Goal: Transaction & Acquisition: Purchase product/service

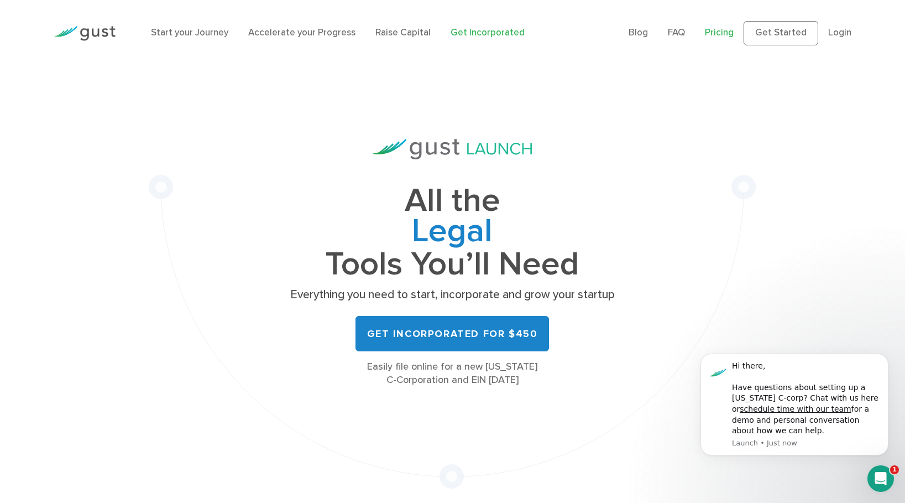
click at [734, 32] on link "Pricing" at bounding box center [719, 32] width 29 height 11
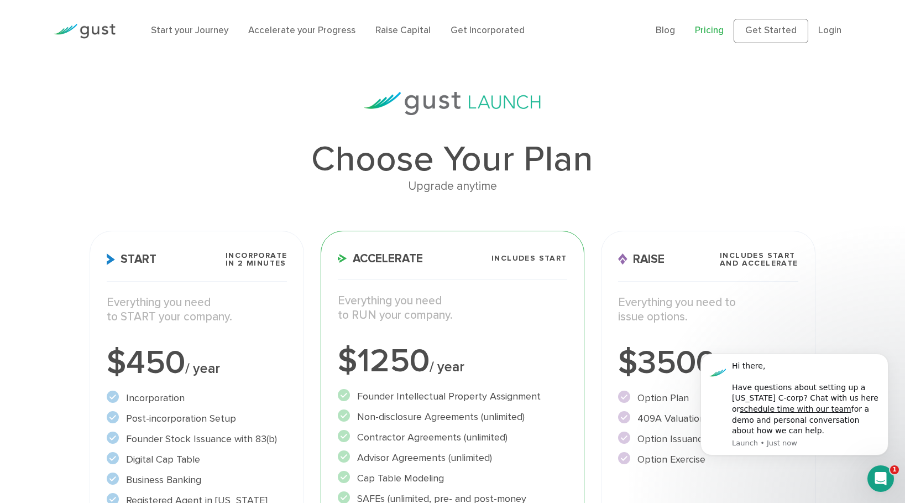
scroll to position [4, 0]
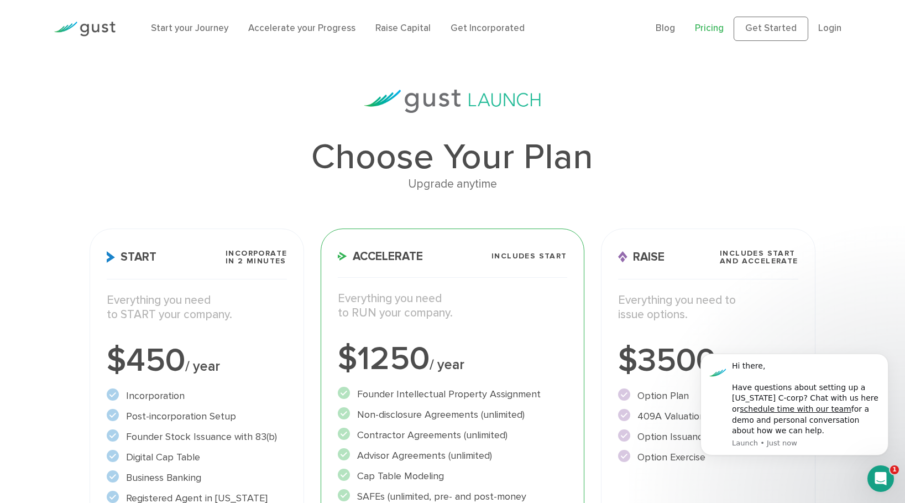
click at [68, 24] on img at bounding box center [85, 29] width 62 height 15
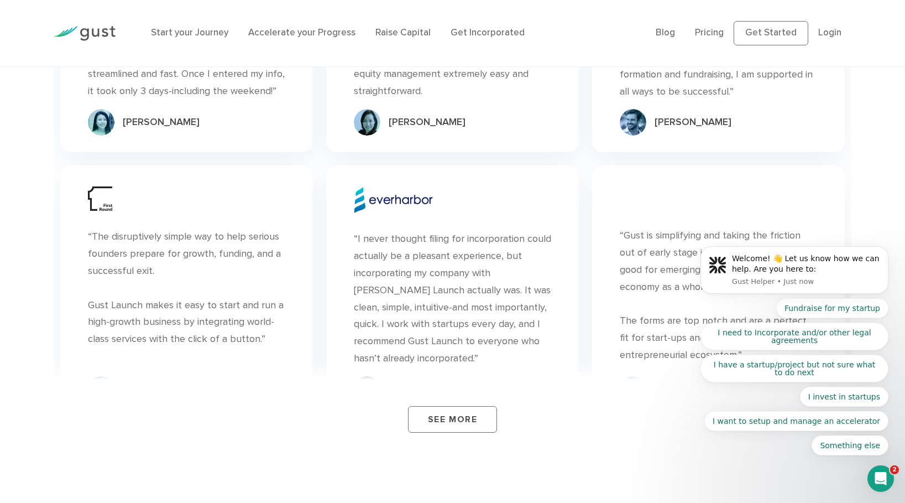
scroll to position [3872, 0]
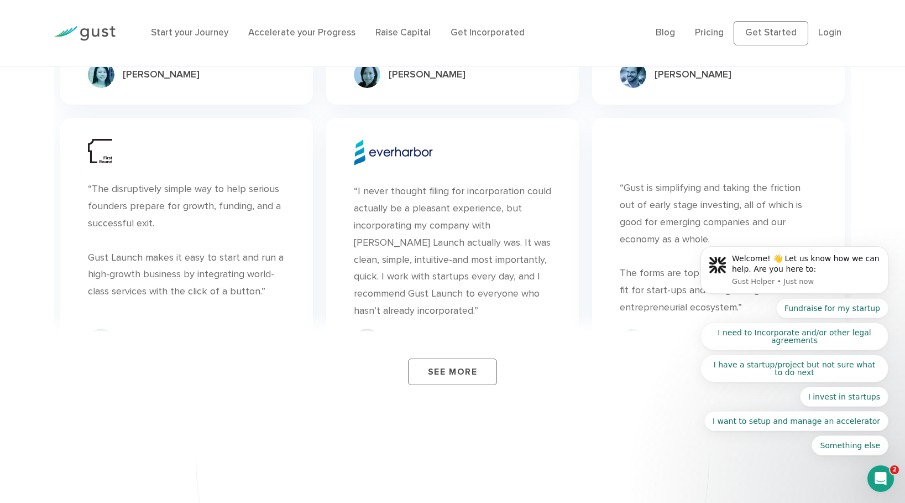
click at [698, 37] on ul "Blog FAQ Pricing Get Started Login Login" at bounding box center [754, 33] width 196 height 24
drag, startPoint x: 709, startPoint y: 31, endPoint x: 703, endPoint y: 38, distance: 8.6
click at [709, 32] on link "Pricing" at bounding box center [709, 32] width 29 height 11
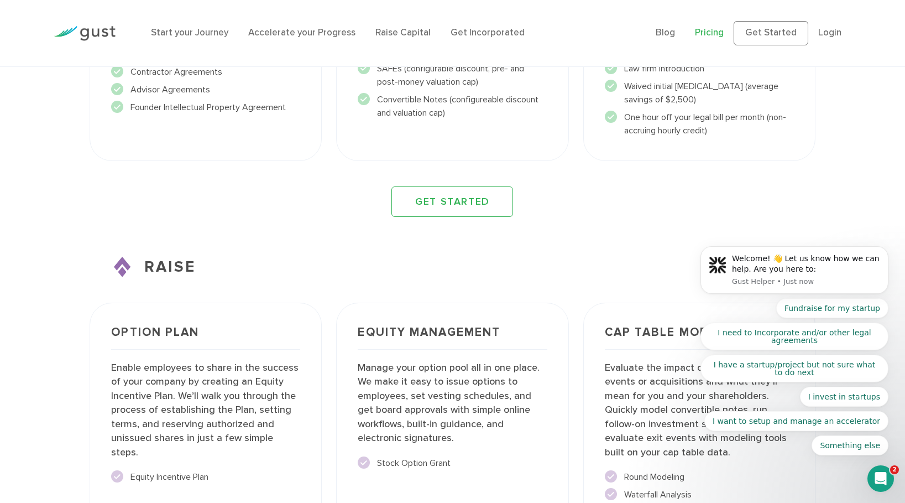
scroll to position [1884, 0]
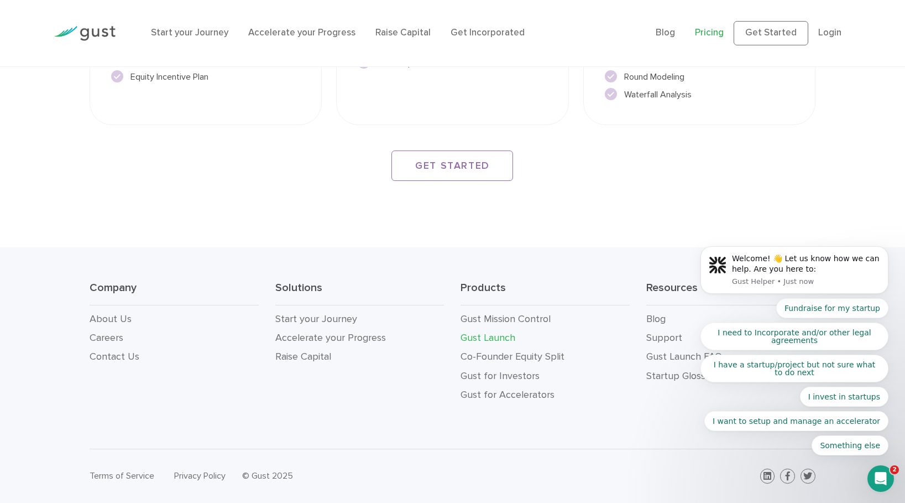
click at [484, 338] on link "Gust Launch" at bounding box center [488, 338] width 55 height 12
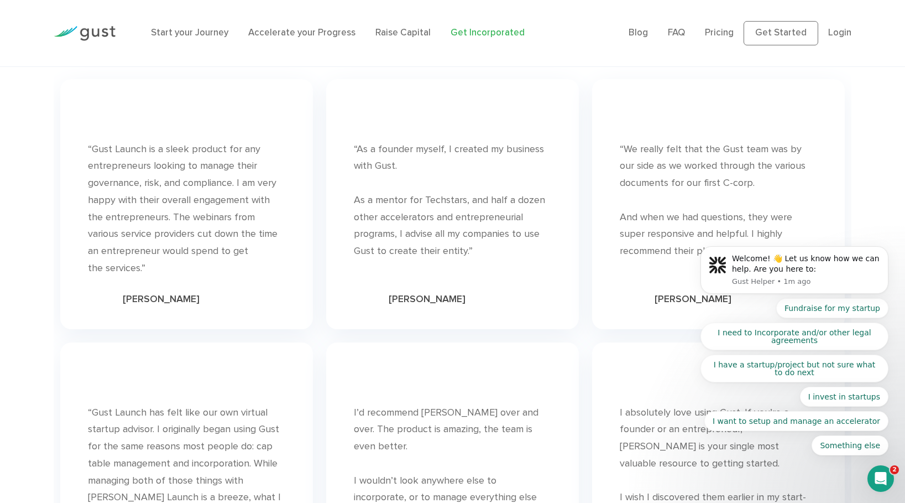
scroll to position [6144, 0]
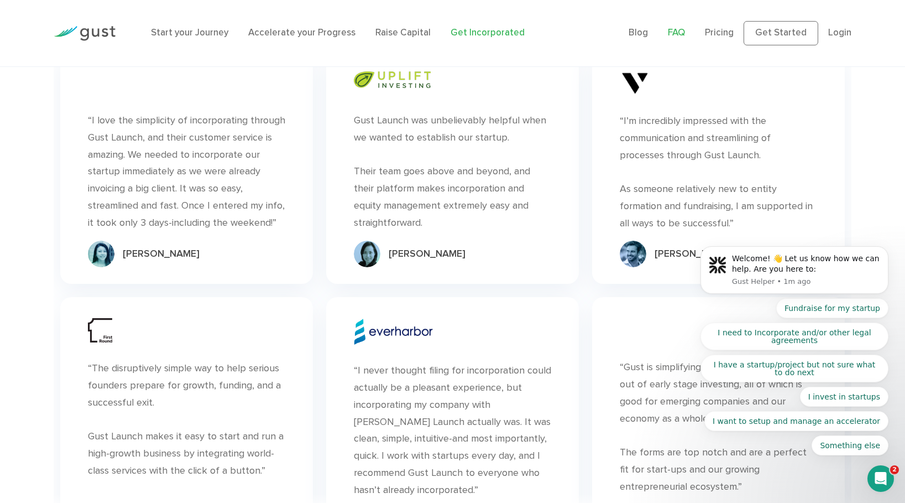
click at [682, 32] on link "FAQ" at bounding box center [676, 32] width 17 height 11
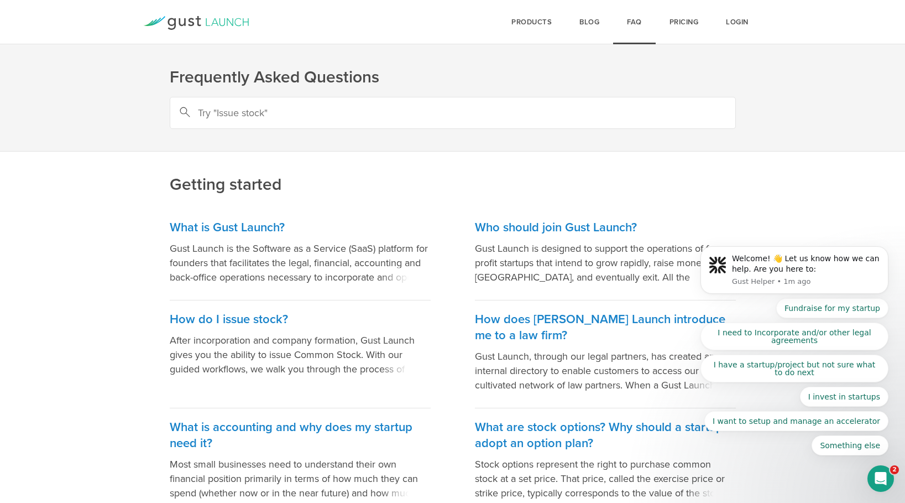
click at [873, 473] on div "Open Intercom Messenger" at bounding box center [881, 478] width 36 height 36
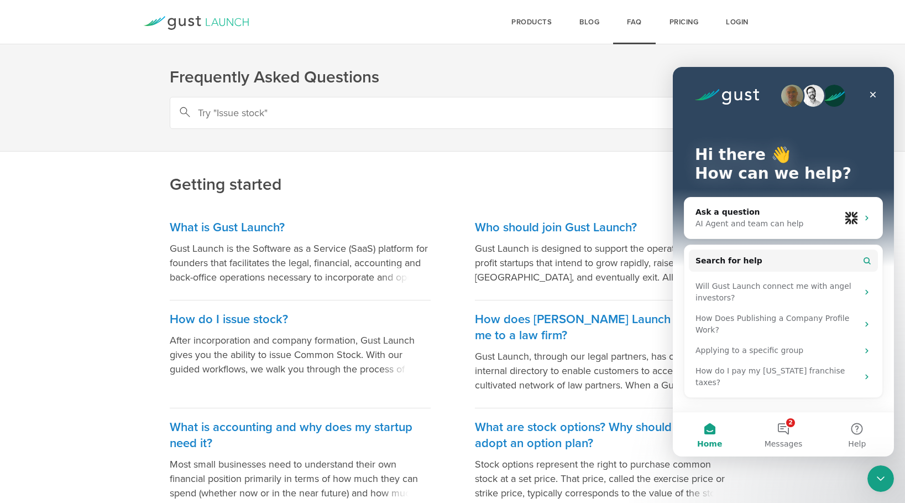
click at [880, 473] on icon "Close Intercom Messenger" at bounding box center [880, 478] width 13 height 13
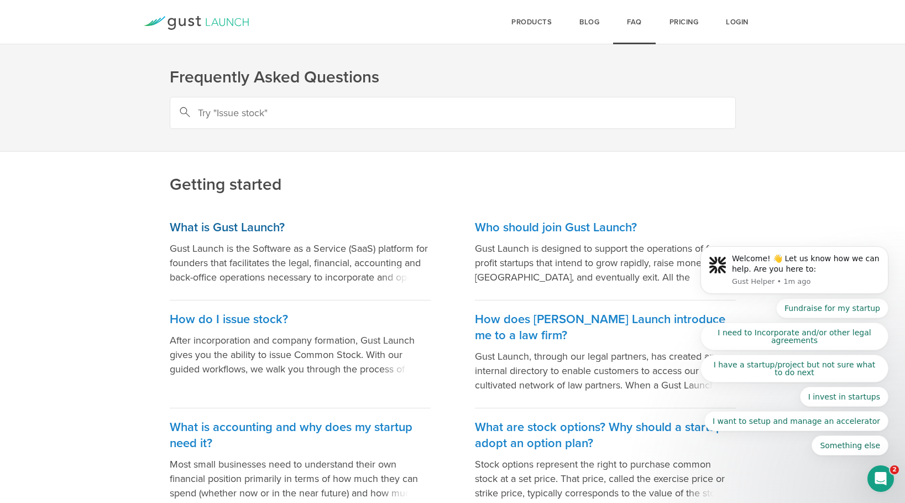
click at [255, 232] on h3 "What is Gust Launch?" at bounding box center [300, 228] width 261 height 16
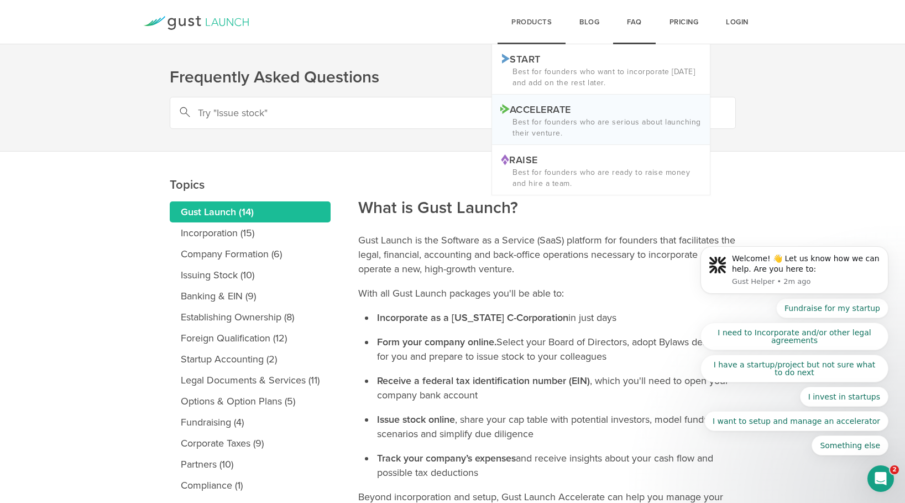
click at [535, 123] on p "Best for founders who are serious about launching their venture." at bounding box center [600, 128] width 201 height 22
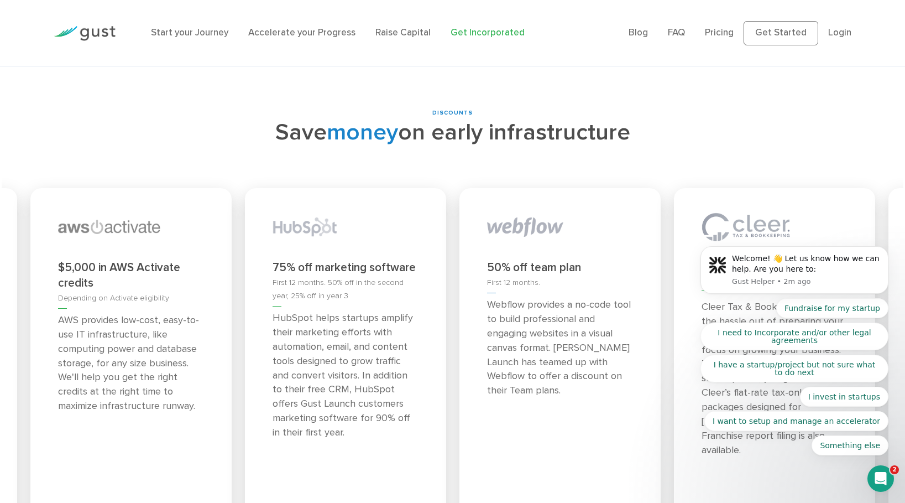
scroll to position [4603, 0]
click at [395, 187] on div "75% off marketing software First 12 months. 50% off in the second year, 25% off…" at bounding box center [345, 362] width 201 height 351
click at [888, 483] on div "Open Intercom Messenger" at bounding box center [881, 478] width 36 height 36
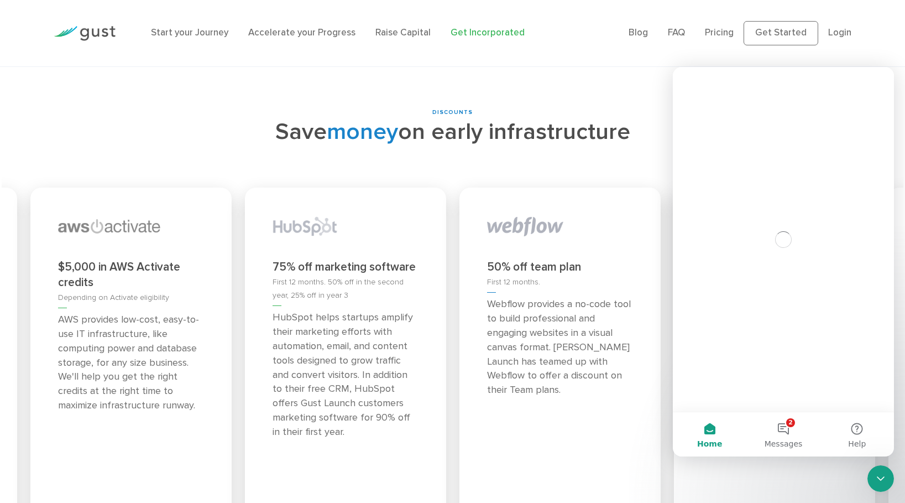
scroll to position [0, 0]
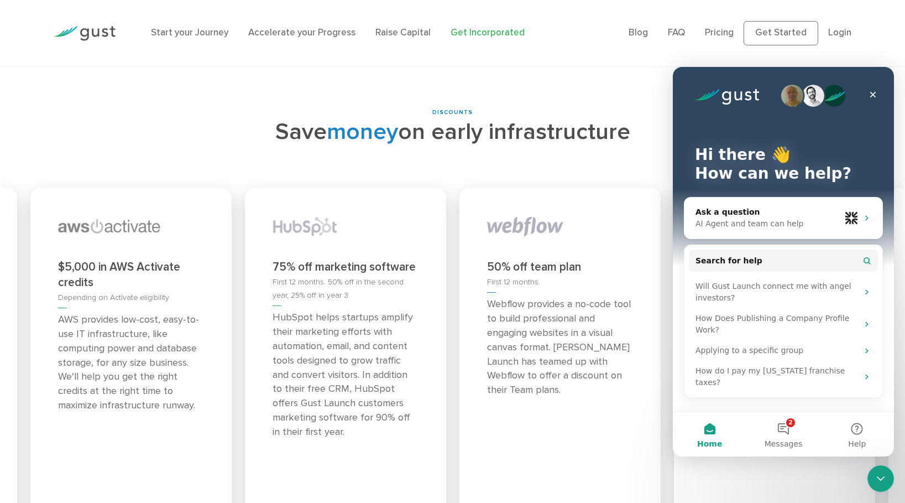
click at [888, 483] on div "Close Intercom Messenger" at bounding box center [881, 478] width 27 height 27
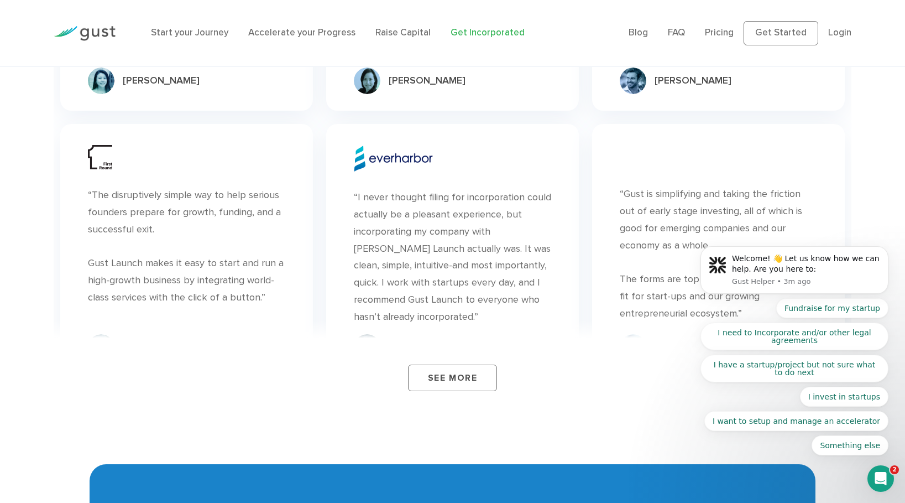
scroll to position [6319, 0]
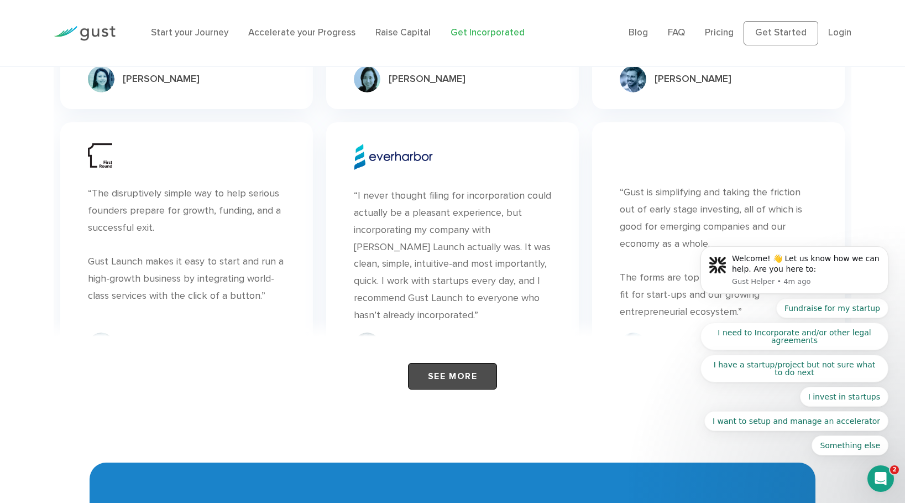
click at [464, 363] on link "See More" at bounding box center [452, 376] width 89 height 27
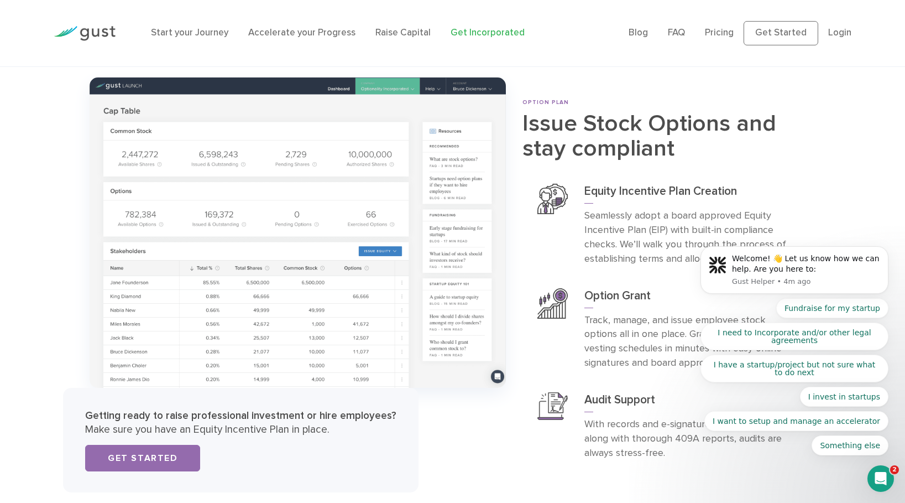
scroll to position [3821, 0]
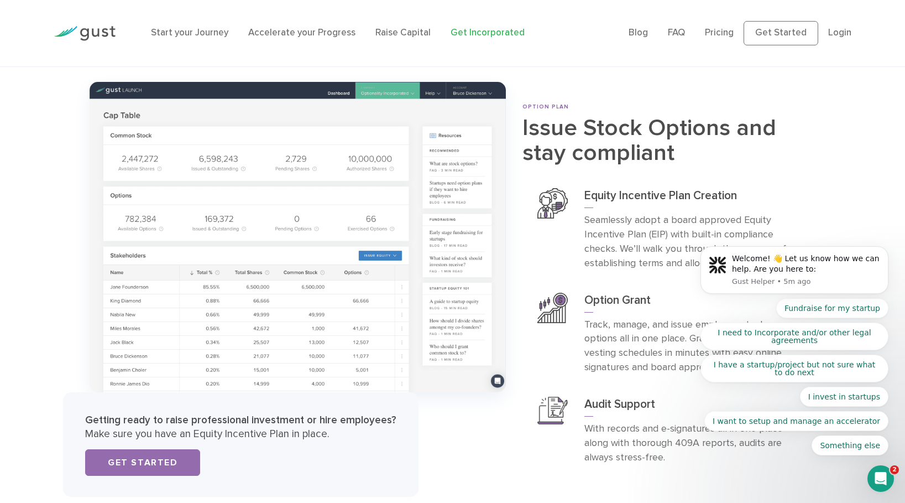
click at [717, 26] on li "Pricing" at bounding box center [719, 33] width 29 height 14
click at [716, 30] on link "Pricing" at bounding box center [719, 32] width 29 height 11
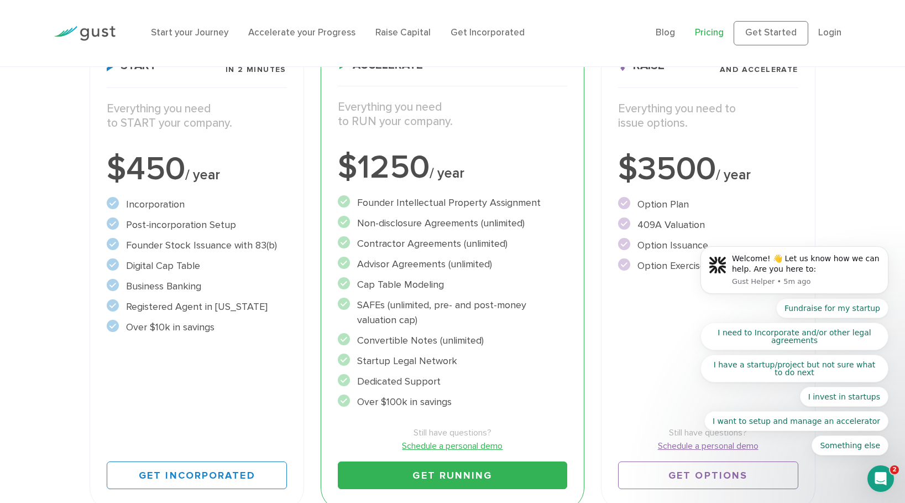
scroll to position [208, 0]
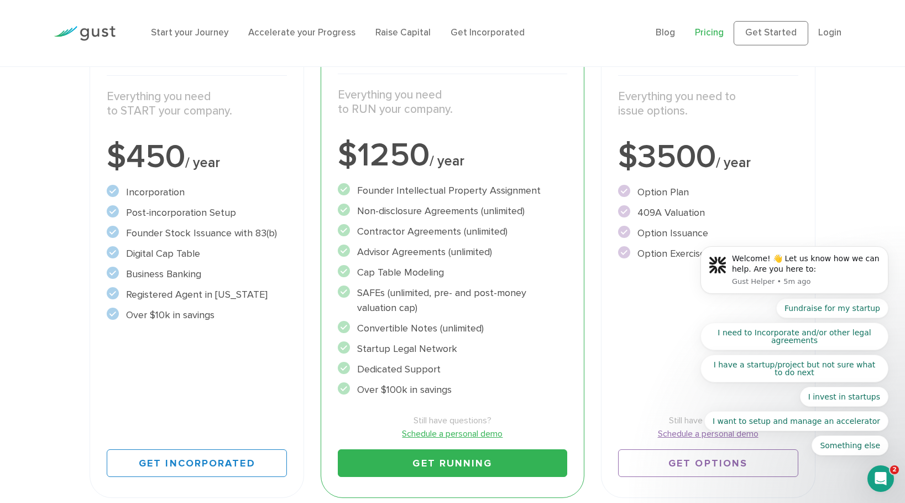
click at [111, 315] on circle at bounding box center [113, 313] width 12 height 12
click at [149, 313] on li "Over $10k in savings" at bounding box center [197, 314] width 180 height 15
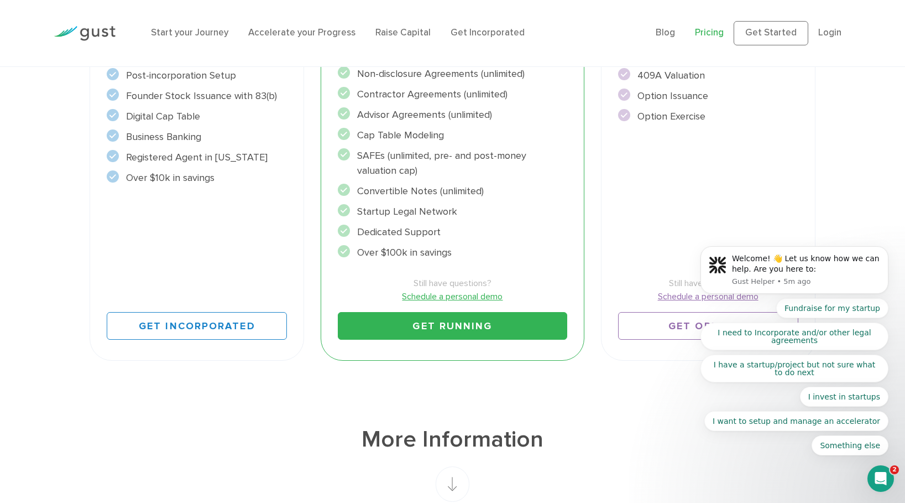
scroll to position [347, 0]
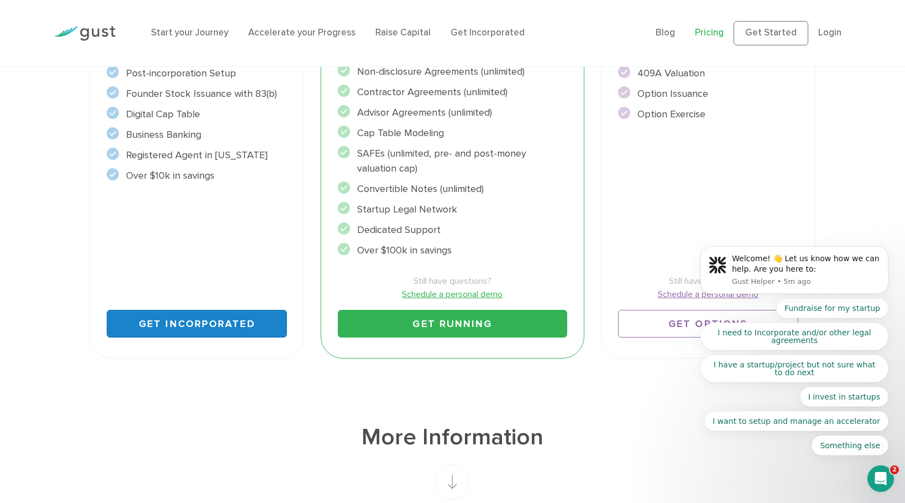
click at [187, 327] on link "Get Incorporated" at bounding box center [197, 324] width 180 height 28
